Goal: Navigation & Orientation: Find specific page/section

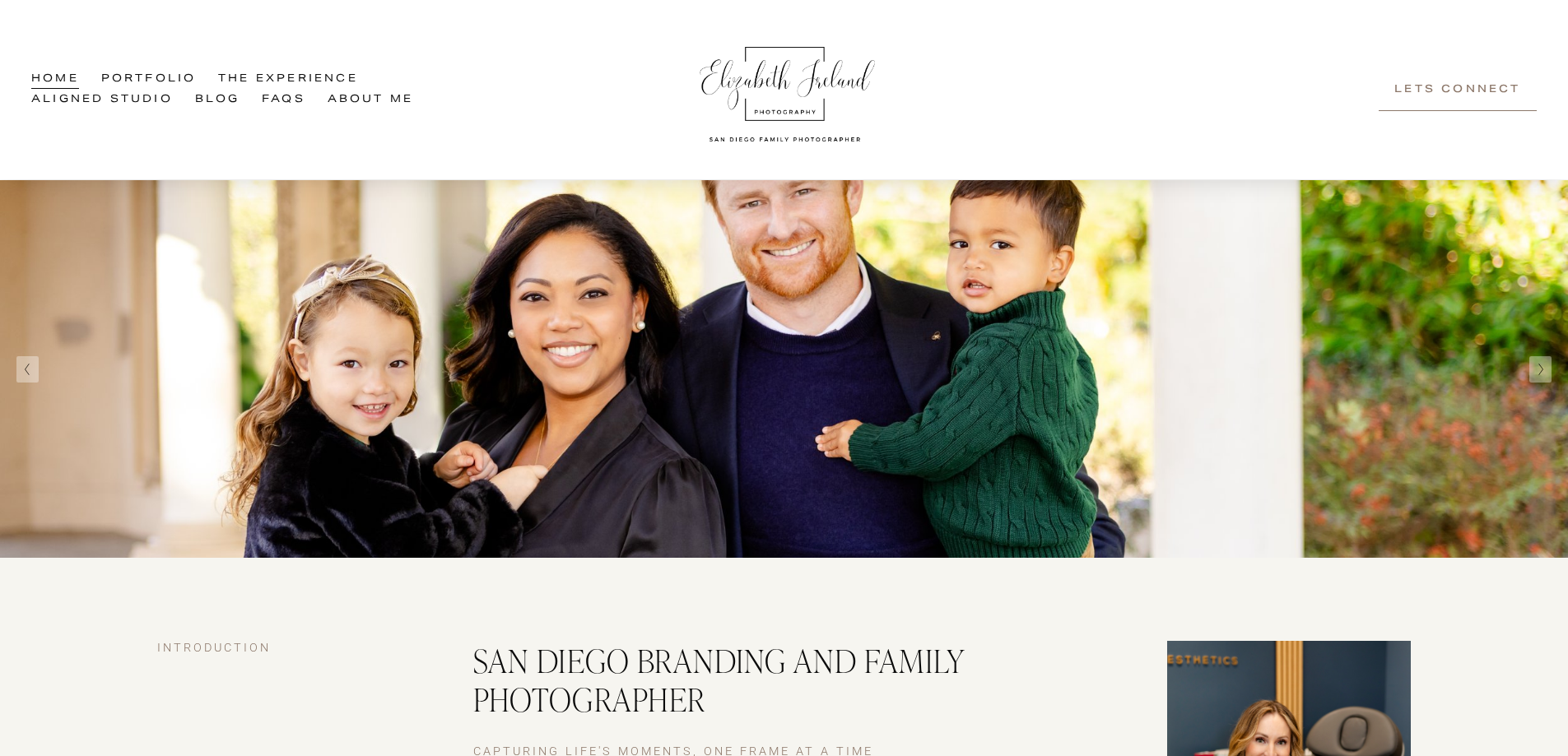
click at [355, 102] on link "About Me" at bounding box center [371, 99] width 87 height 21
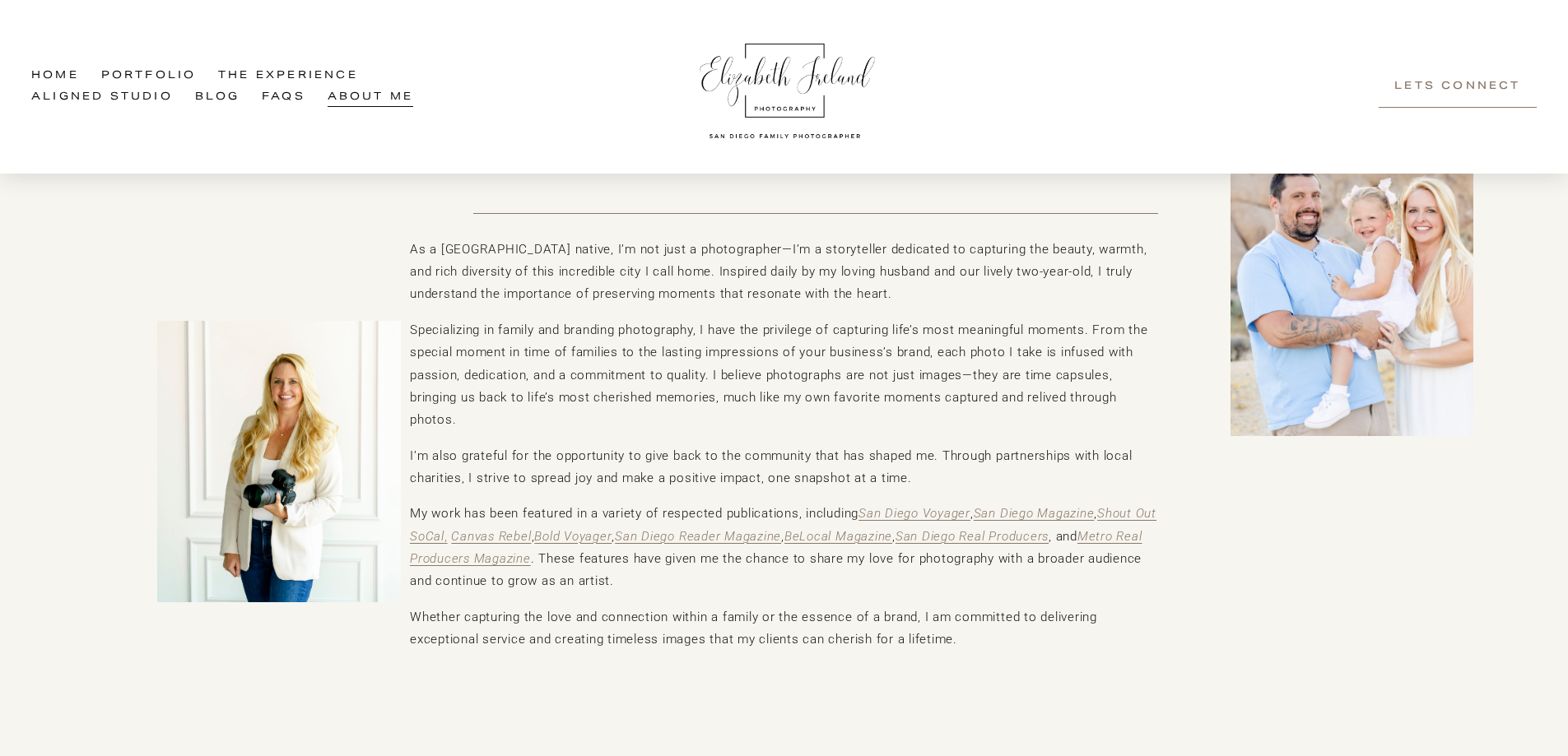
scroll to position [165, 0]
click at [299, 401] on div at bounding box center [279, 459] width 243 height 281
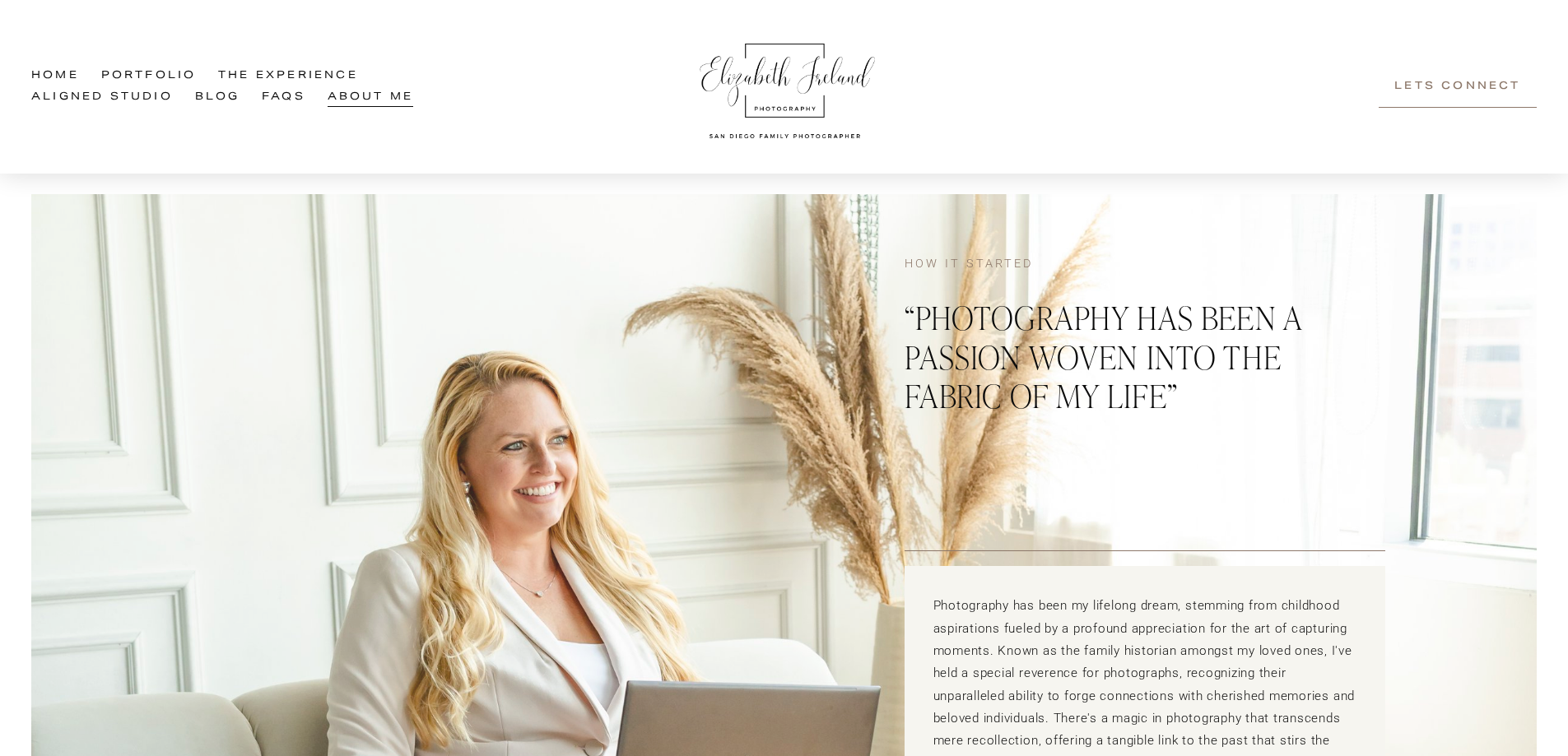
scroll to position [952, 0]
click at [117, 103] on link "Aligned Studio" at bounding box center [102, 97] width 141 height 21
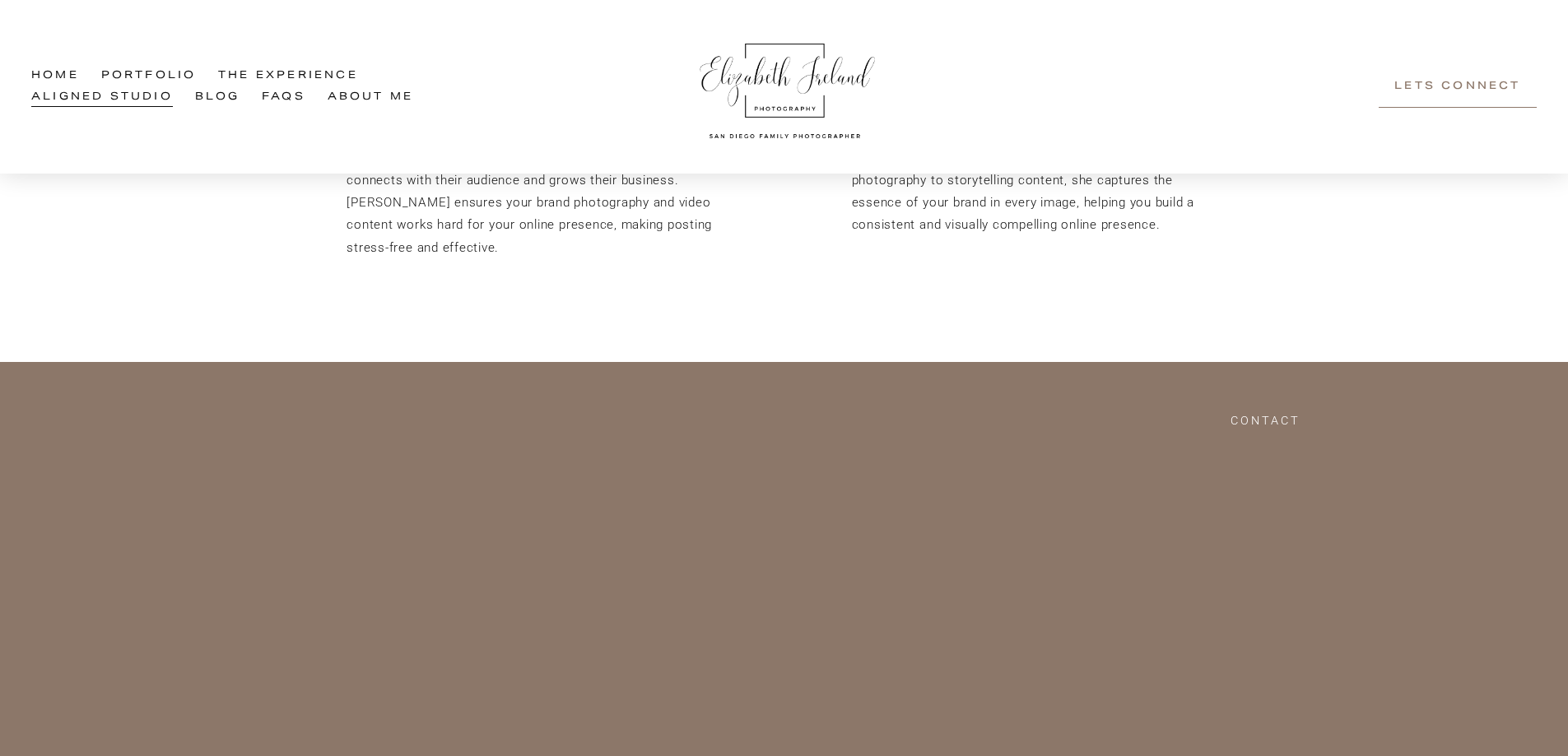
scroll to position [3977, 0]
